Goal: Information Seeking & Learning: Learn about a topic

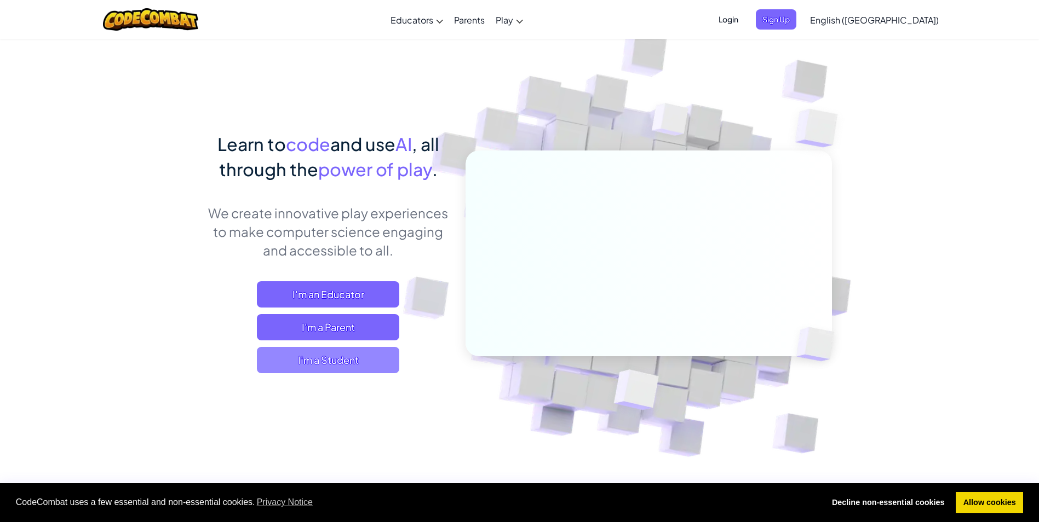
click at [382, 370] on span "I'm a Student" at bounding box center [328, 360] width 142 height 26
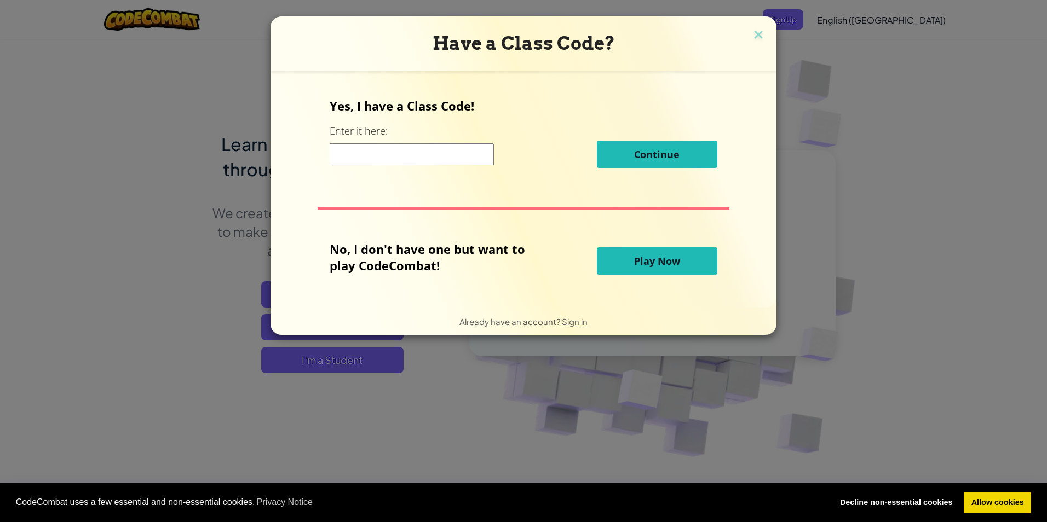
click at [651, 266] on span "Play Now" at bounding box center [657, 261] width 46 height 13
